Goal: Task Accomplishment & Management: Manage account settings

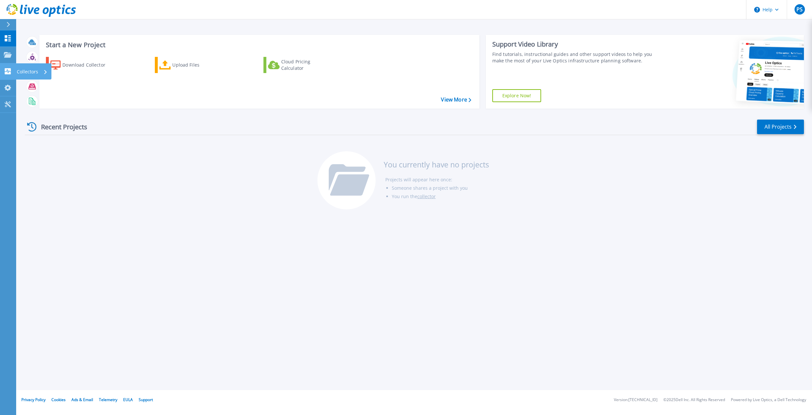
click at [8, 70] on icon at bounding box center [8, 71] width 6 height 6
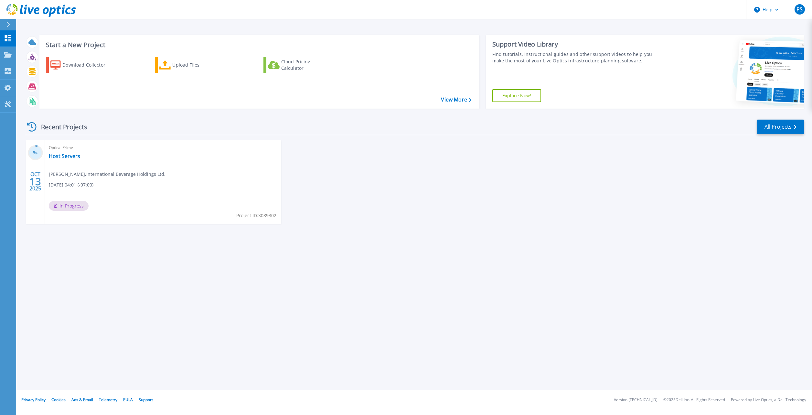
click at [432, 249] on div "Start a New Project Download Collector Upload Files Cloud Pricing Calculator Vi…" at bounding box center [414, 195] width 796 height 390
click at [5, 54] on icon at bounding box center [8, 54] width 8 height 5
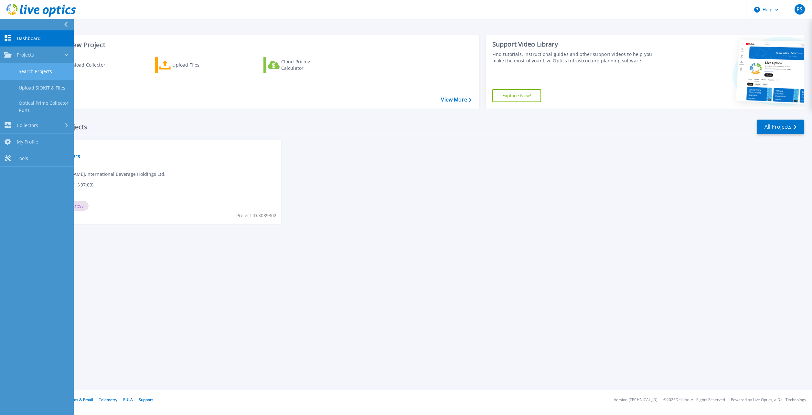
click at [42, 69] on link "Search Projects" at bounding box center [37, 71] width 74 height 16
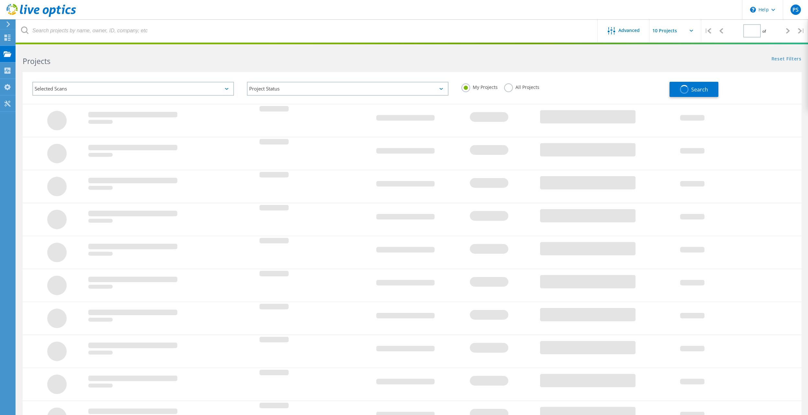
type input "1"
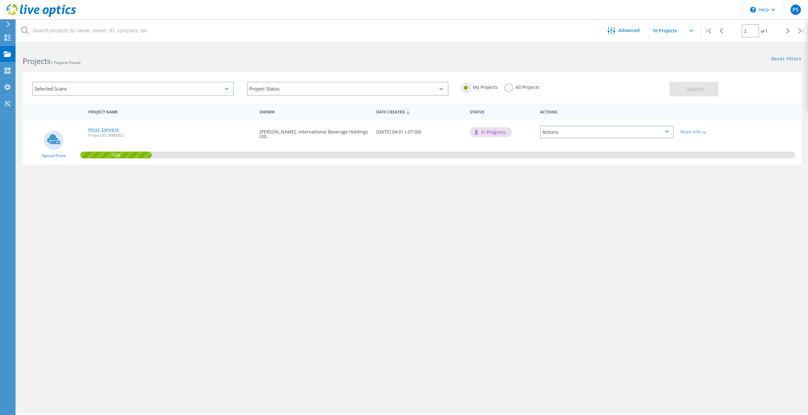
click at [100, 129] on link "Host Servers" at bounding box center [103, 129] width 31 height 5
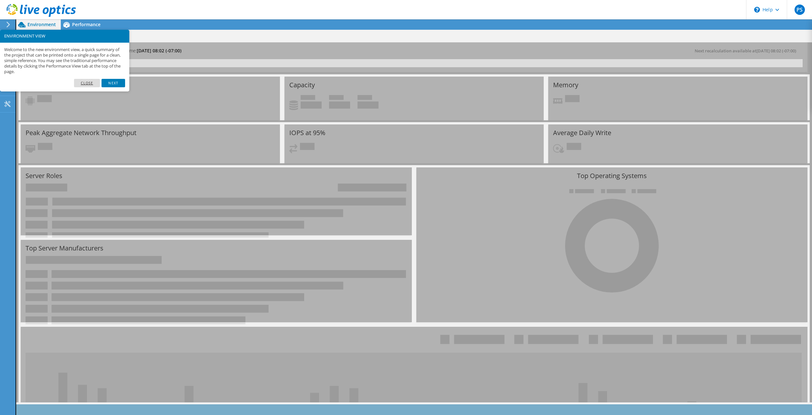
click at [91, 82] on link "Close" at bounding box center [87, 83] width 26 height 8
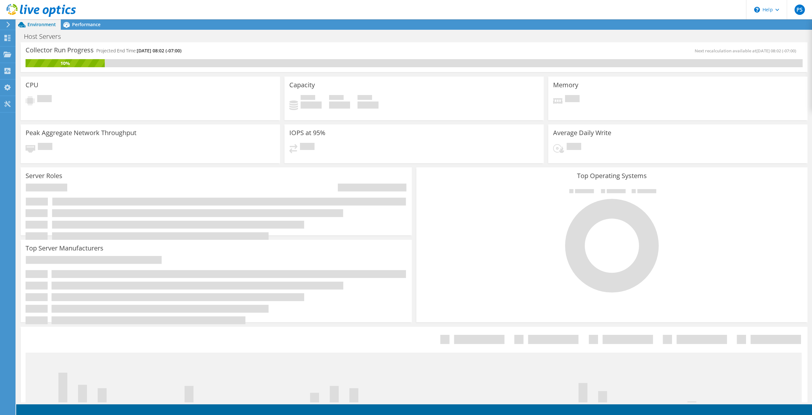
click at [46, 23] on span "Environment" at bounding box center [41, 24] width 28 height 6
click at [5, 41] on use at bounding box center [8, 38] width 6 height 6
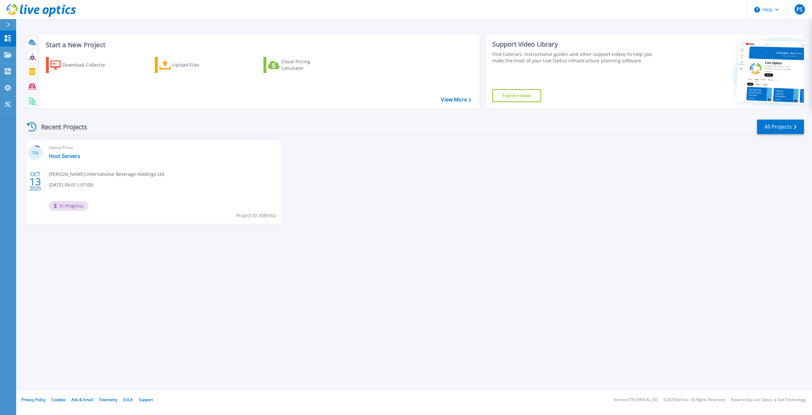
click at [525, 200] on div "10 % [DATE] Optical Prime Host Servers [PERSON_NAME] , International Beverage H…" at bounding box center [412, 188] width 785 height 97
click at [64, 151] on span "Optical Prime" at bounding box center [163, 147] width 229 height 7
click at [60, 154] on link "Host Servers" at bounding box center [64, 156] width 31 height 6
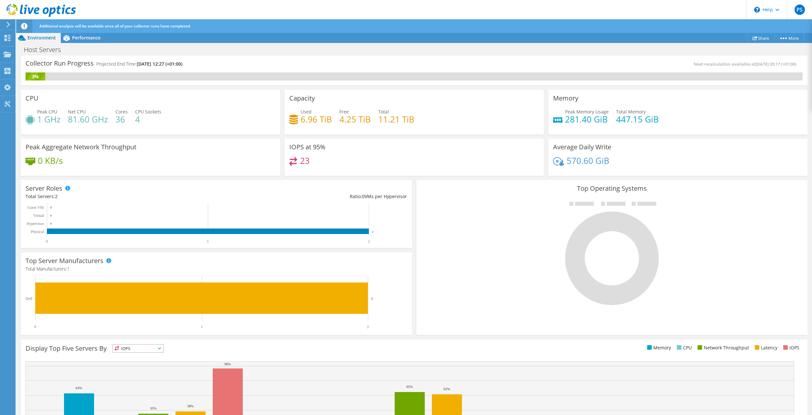
click at [6, 26] on icon at bounding box center [8, 25] width 5 height 6
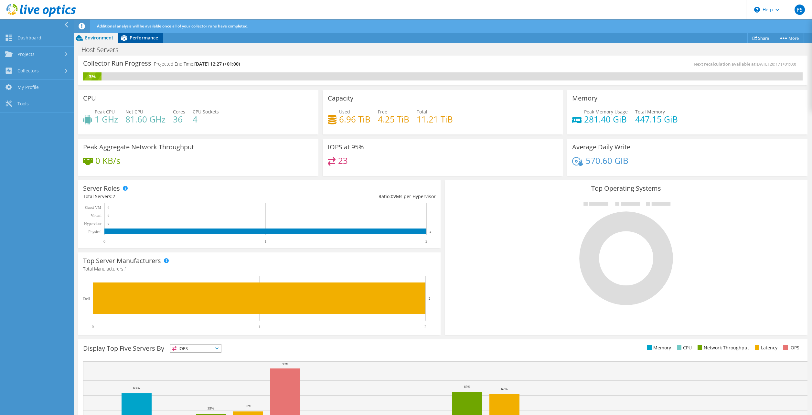
click at [137, 36] on span "Performance" at bounding box center [144, 38] width 28 height 6
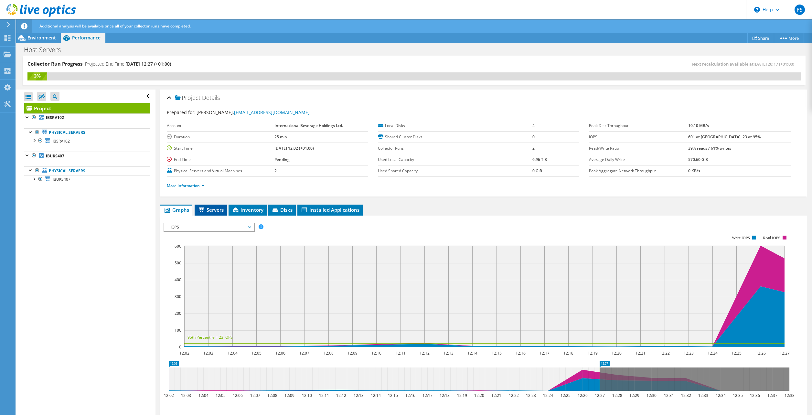
click at [205, 211] on icon at bounding box center [202, 210] width 6 height 5
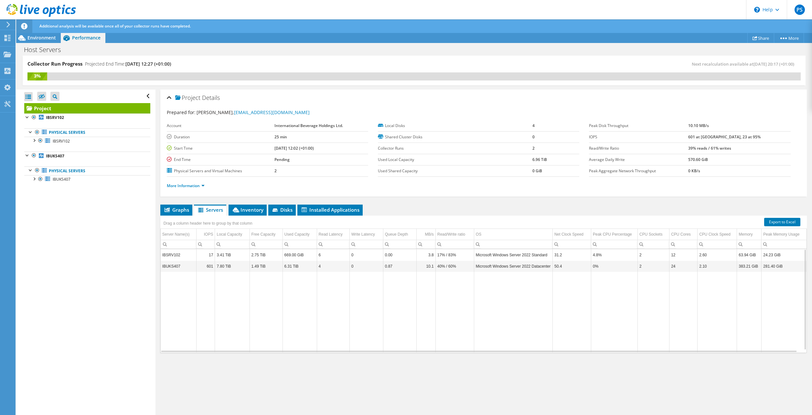
click at [181, 255] on td "IBSRV102" at bounding box center [179, 254] width 36 height 11
click at [32, 117] on div at bounding box center [34, 118] width 6 height 8
click at [35, 118] on div at bounding box center [34, 118] width 6 height 8
click at [45, 118] on link "IBSRV102" at bounding box center [87, 118] width 126 height 8
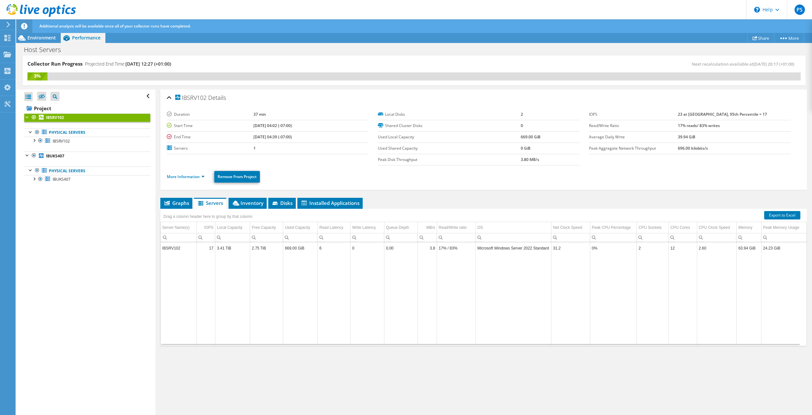
drag, startPoint x: 57, startPoint y: 118, endPoint x: 89, endPoint y: 294, distance: 178.3
click at [89, 294] on div "Open All Close All Hide Excluded Nodes Project Tree Filter" at bounding box center [85, 253] width 139 height 326
click at [38, 142] on div at bounding box center [40, 141] width 6 height 8
click at [40, 142] on div at bounding box center [40, 141] width 6 height 8
click at [37, 132] on div at bounding box center [37, 132] width 6 height 8
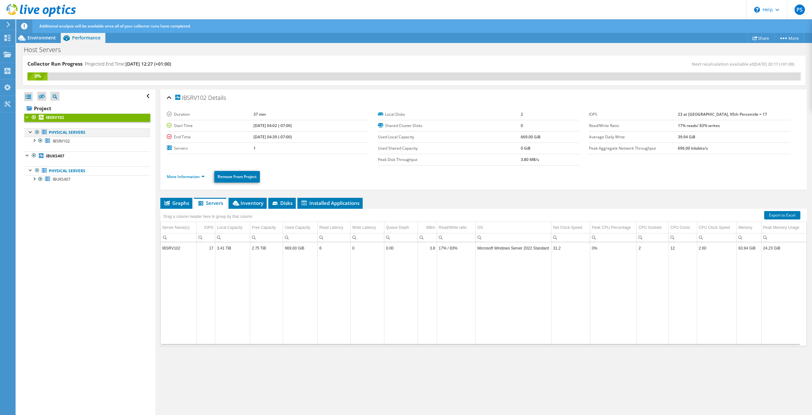
click at [37, 131] on div at bounding box center [37, 132] width 6 height 8
click at [44, 132] on icon at bounding box center [44, 132] width 5 height 5
click at [59, 133] on link "Physical Servers" at bounding box center [87, 132] width 126 height 8
click at [792, 37] on link "More" at bounding box center [789, 38] width 30 height 10
click at [412, 194] on div "IBSRV102 Details Duration 37 min Start Time 10/13/2025, 04:02 (-07:00) End Time…" at bounding box center [484, 253] width 657 height 326
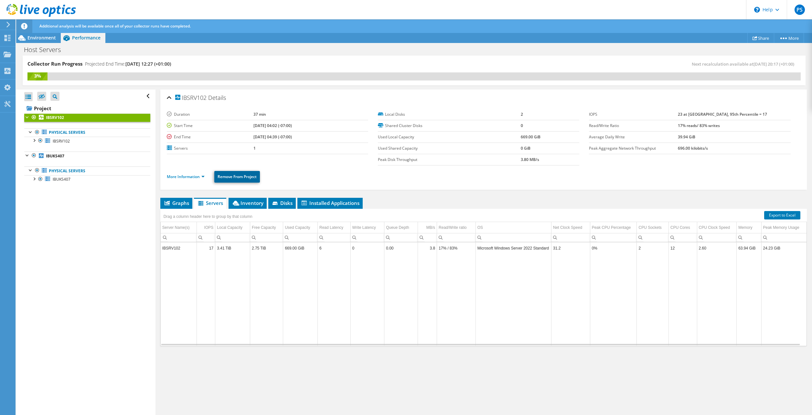
click at [241, 178] on link "Remove From Project" at bounding box center [237, 177] width 46 height 12
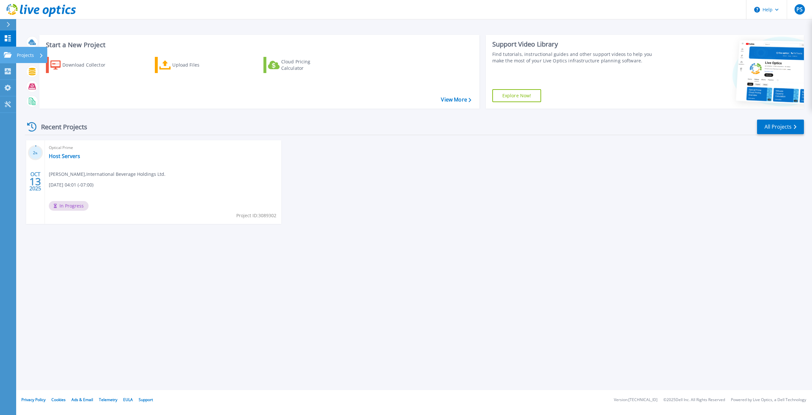
click at [11, 51] on link "Projects Projects" at bounding box center [8, 55] width 16 height 16
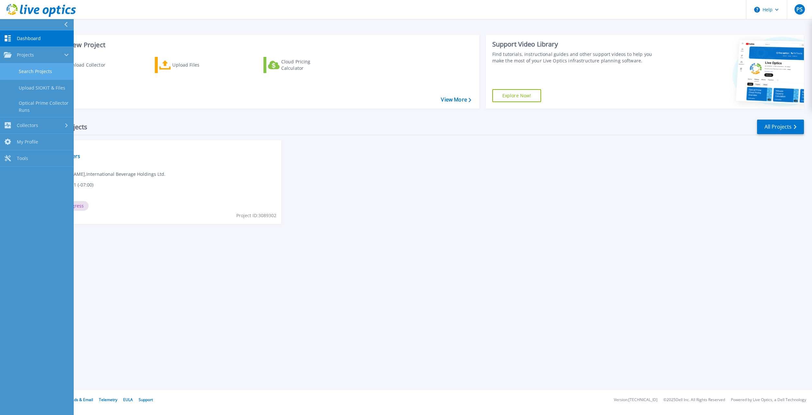
click at [24, 65] on link "Search Projects" at bounding box center [37, 71] width 74 height 16
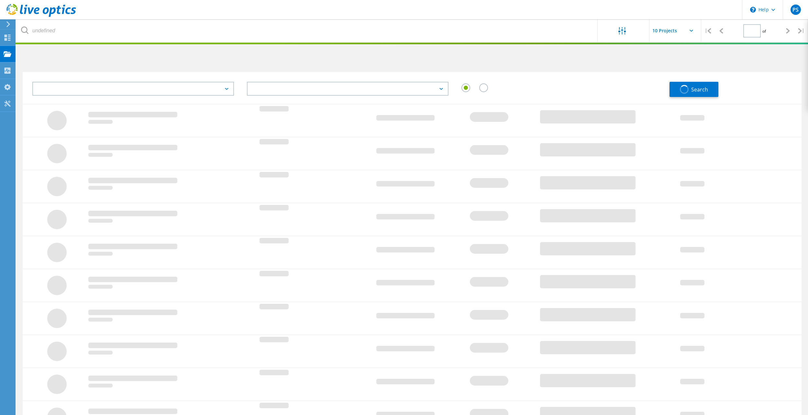
type input "1"
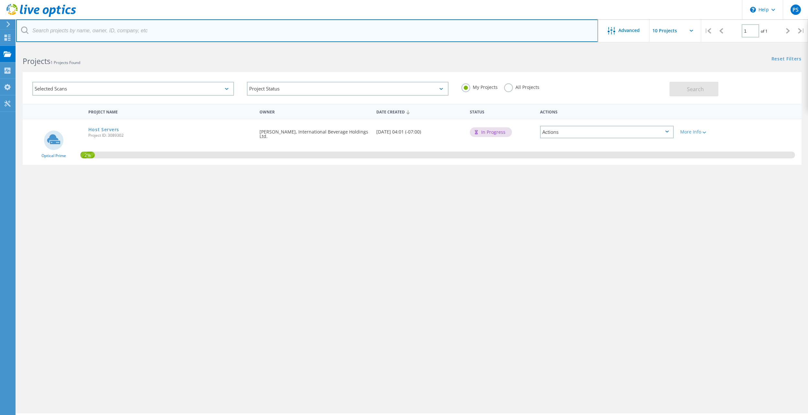
click at [247, 38] on input "text" at bounding box center [307, 30] width 582 height 23
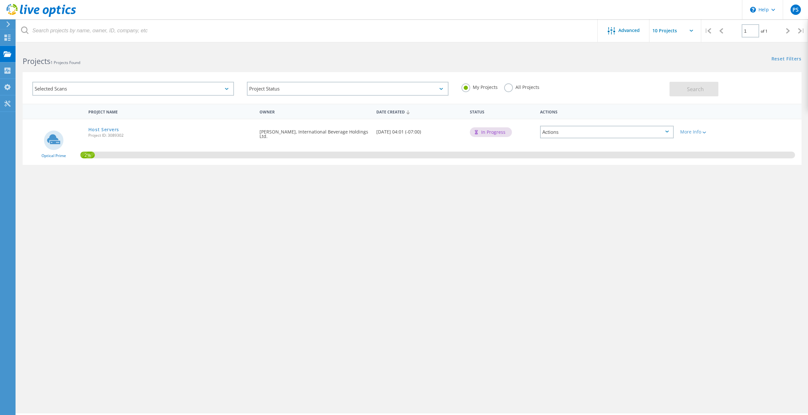
click at [513, 303] on div "Advanced | 1 of 1 | Email Address Project Name Company Date Created Project Id …" at bounding box center [411, 230] width 791 height 367
click at [130, 271] on div "Project Name Owner Date Created Status Actions Optical Prime Host Servers Proje…" at bounding box center [412, 188] width 778 height 168
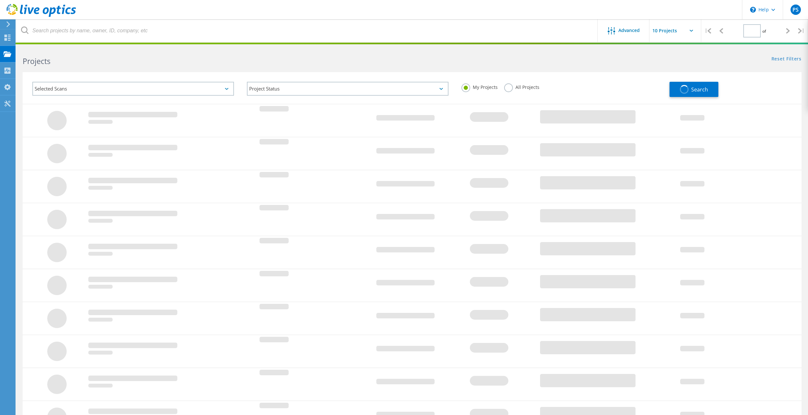
type input "1"
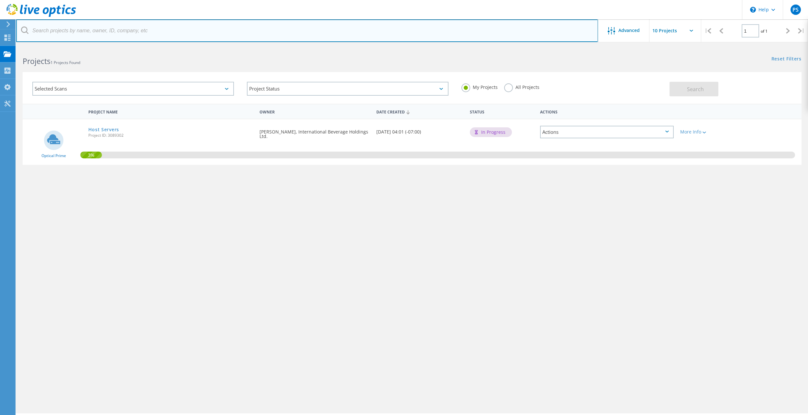
click at [337, 20] on input "text" at bounding box center [307, 30] width 582 height 23
